Goal: Find specific page/section: Find specific page/section

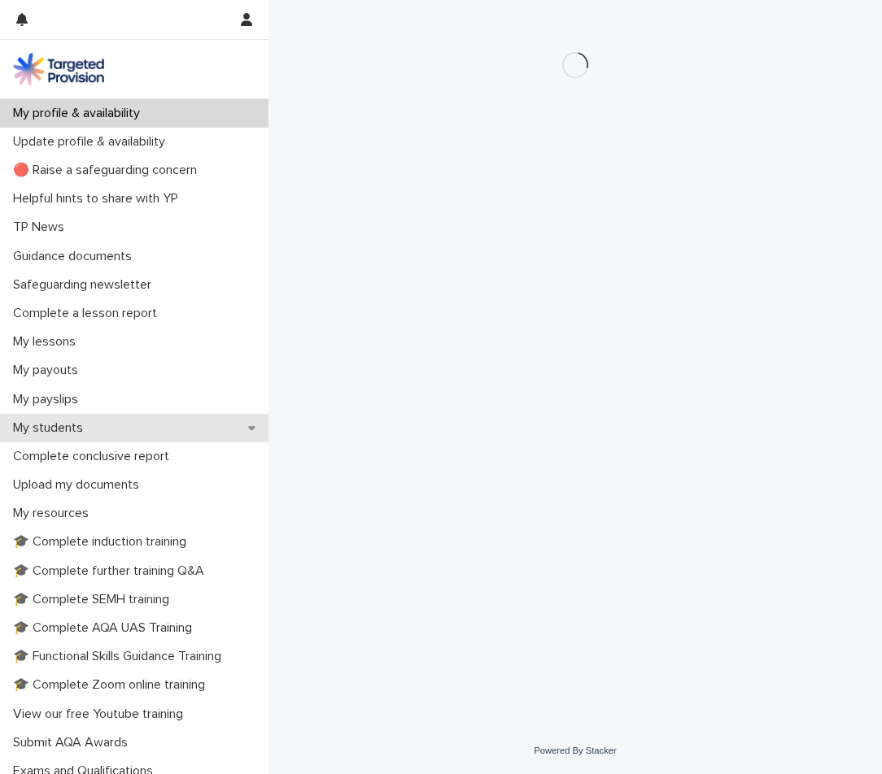
click at [178, 428] on div "My students" at bounding box center [134, 428] width 268 height 28
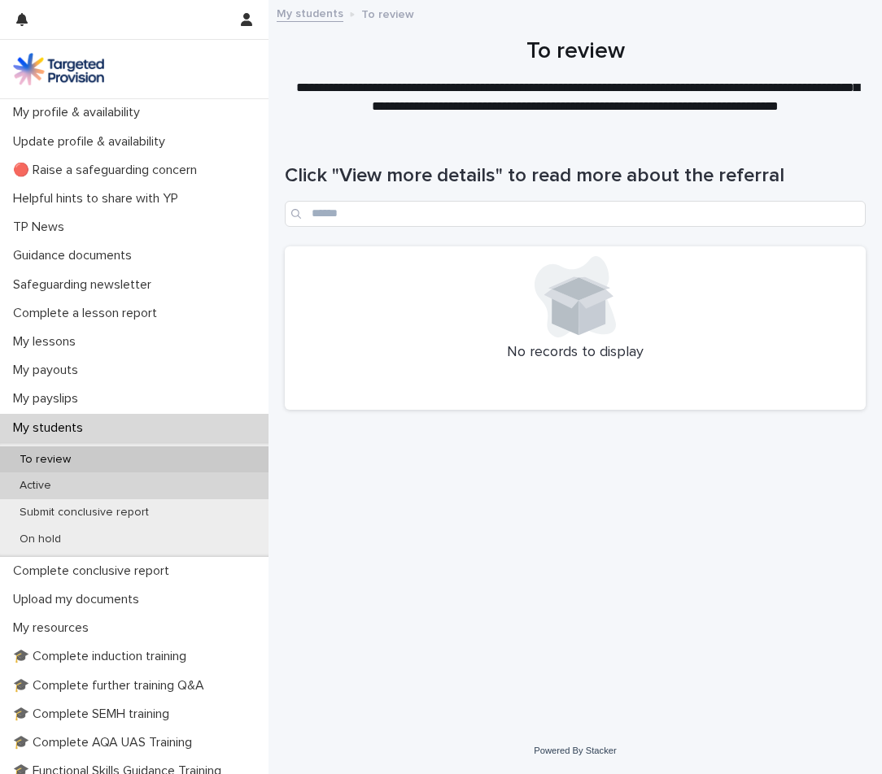
click at [153, 490] on div "Active" at bounding box center [134, 485] width 268 height 27
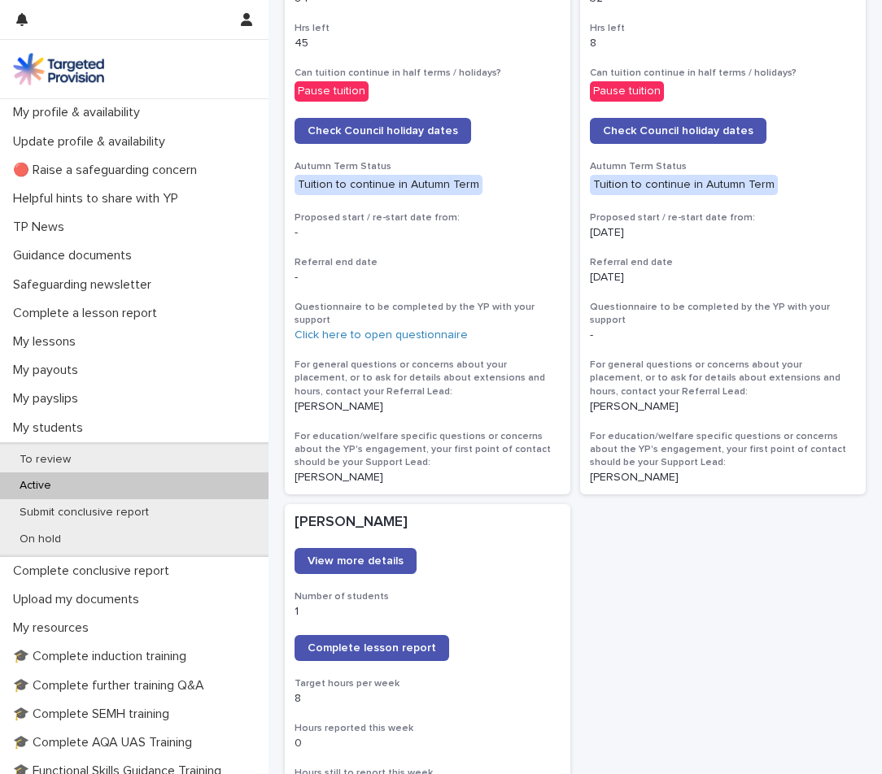
scroll to position [976, 0]
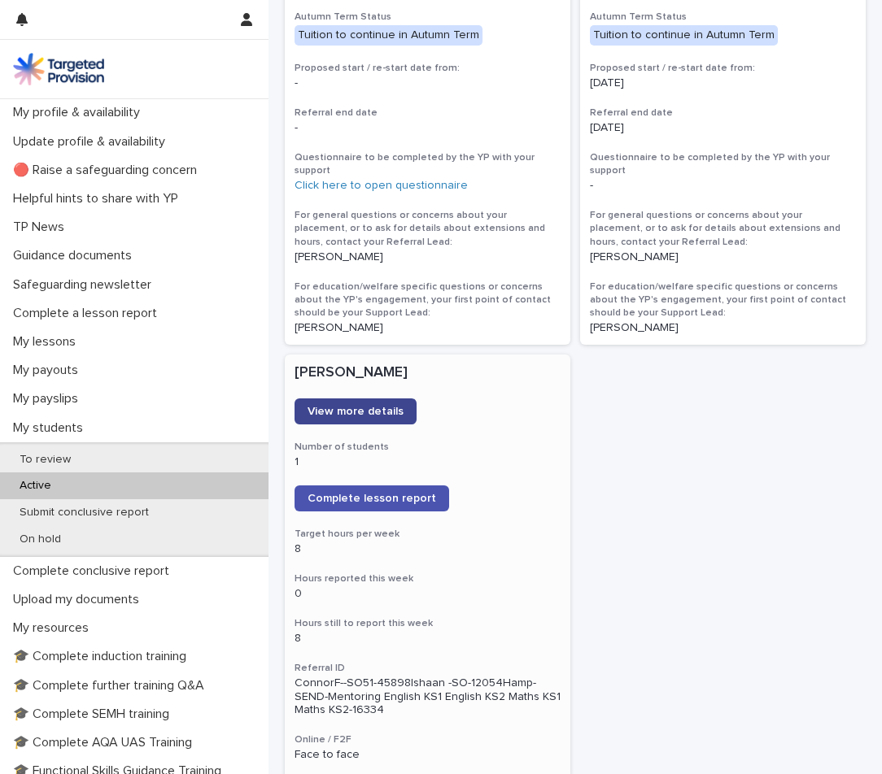
click at [400, 400] on link "View more details" at bounding box center [355, 411] width 122 height 26
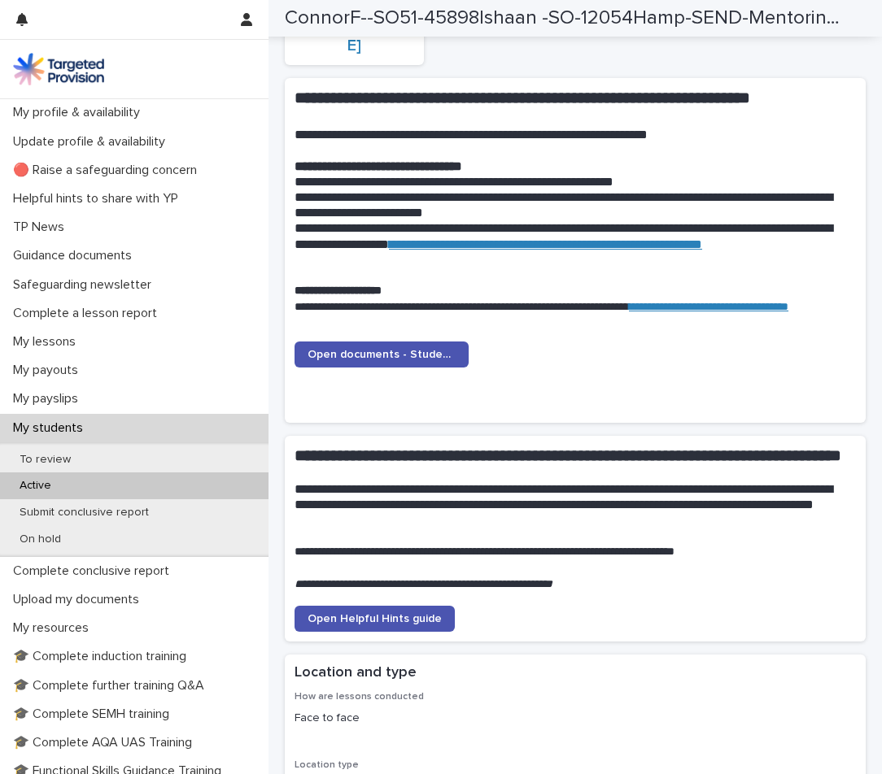
scroll to position [1464, 0]
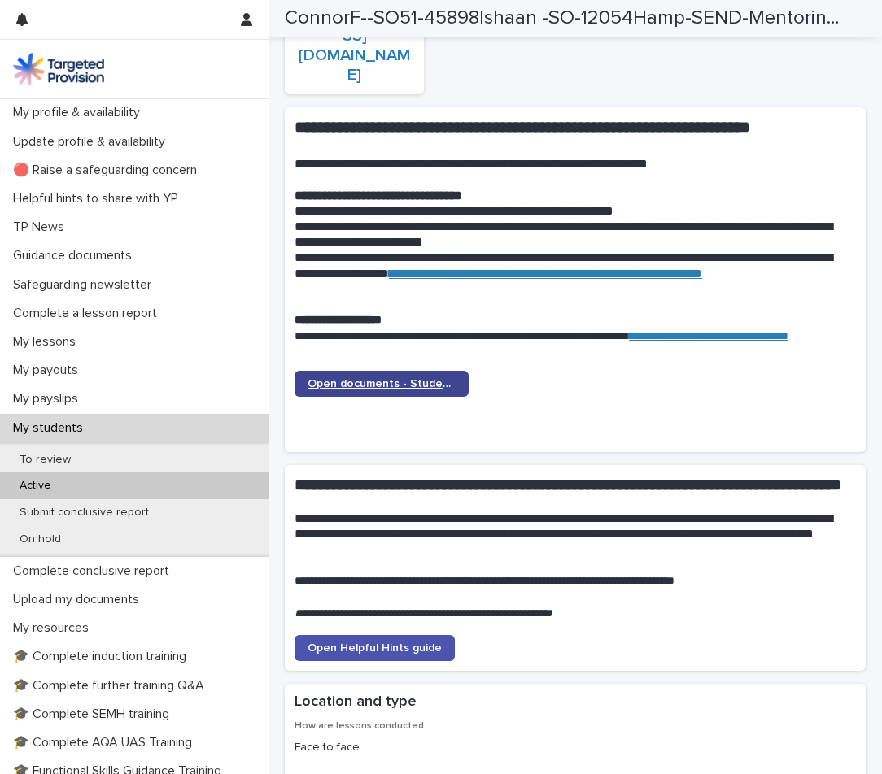
click at [430, 375] on link "Open documents - Student 1" at bounding box center [381, 384] width 174 height 26
